Goal: Navigation & Orientation: Find specific page/section

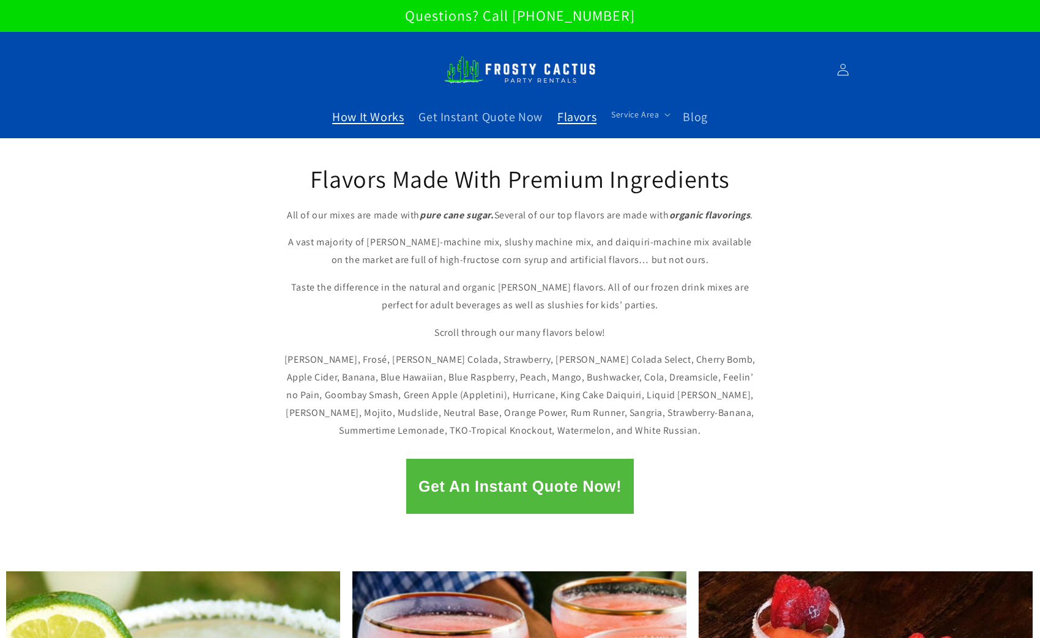
click at [387, 120] on span "How It Works" at bounding box center [368, 117] width 72 height 16
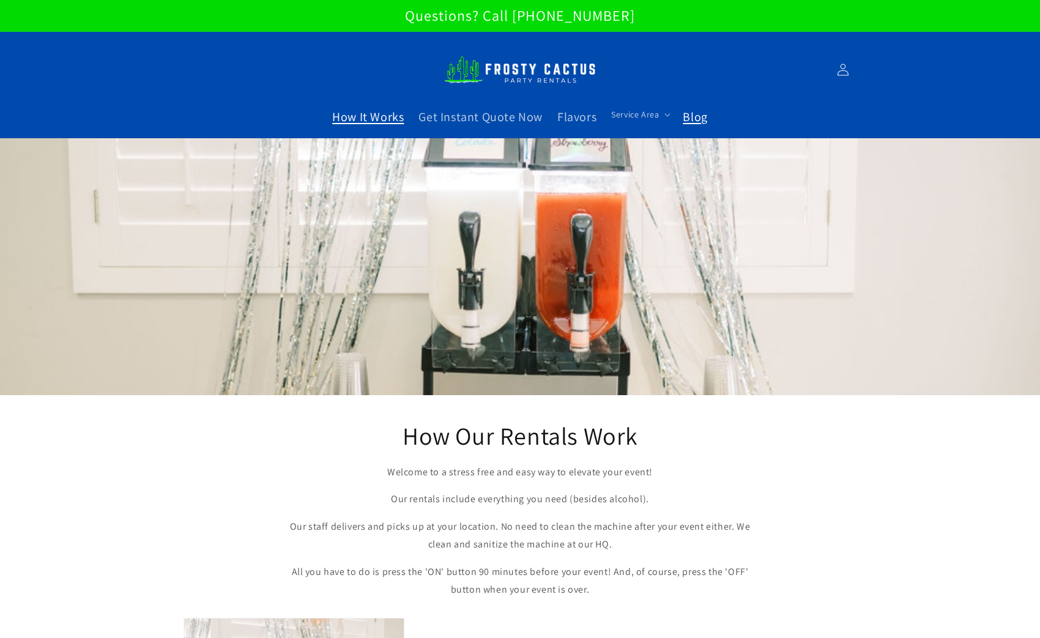
click at [698, 117] on span "Blog" at bounding box center [695, 117] width 24 height 16
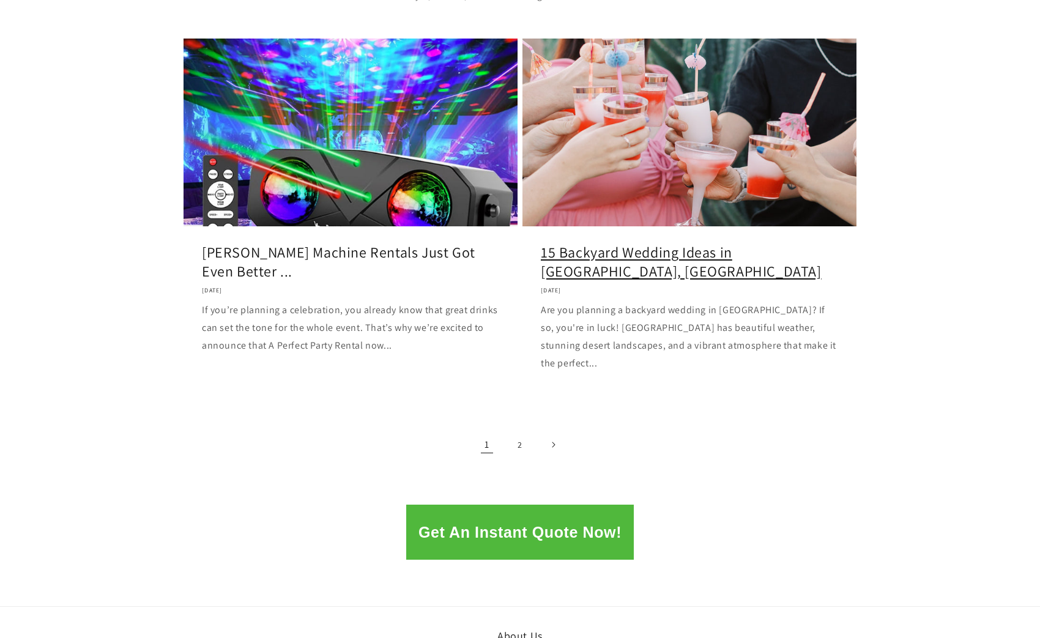
scroll to position [1459, 0]
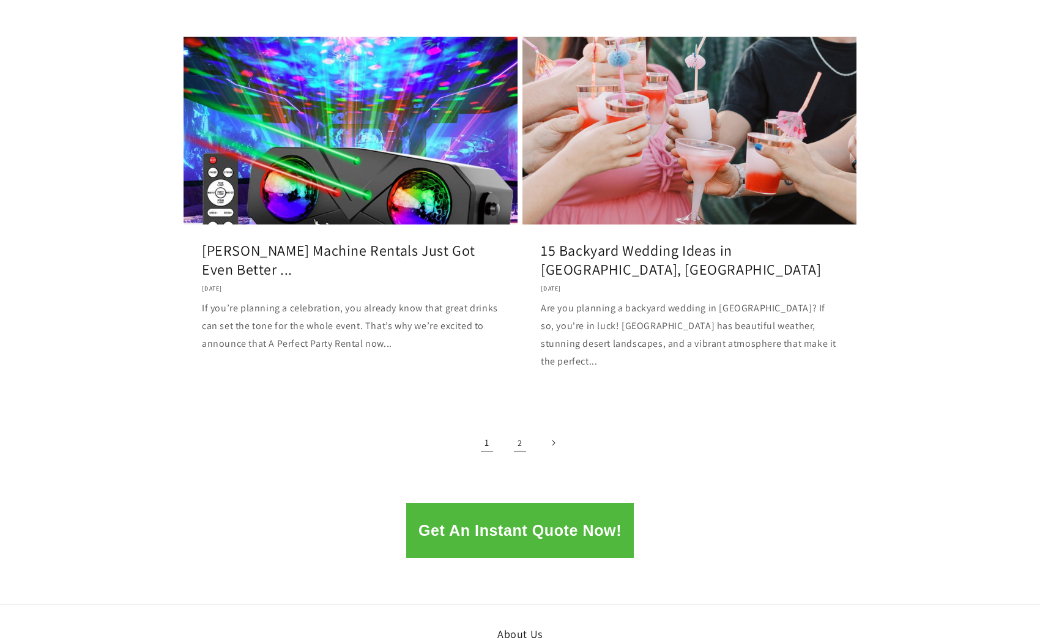
click at [526, 430] on link "2" at bounding box center [520, 443] width 27 height 27
